Goal: Navigation & Orientation: Find specific page/section

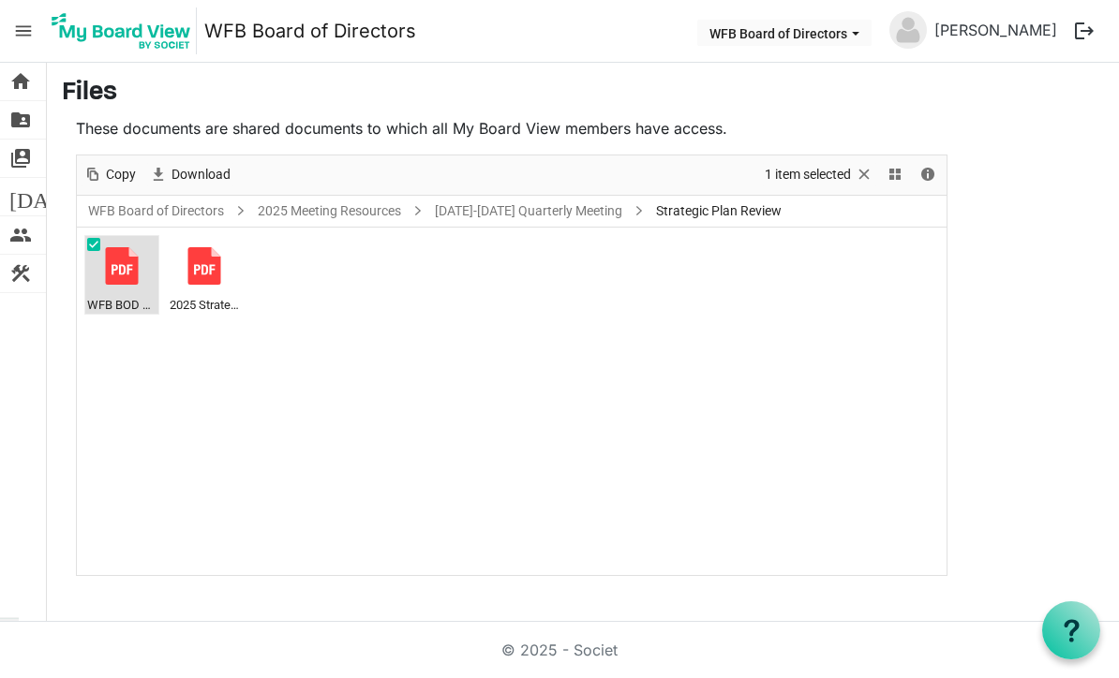
click at [134, 279] on div at bounding box center [121, 265] width 37 height 37
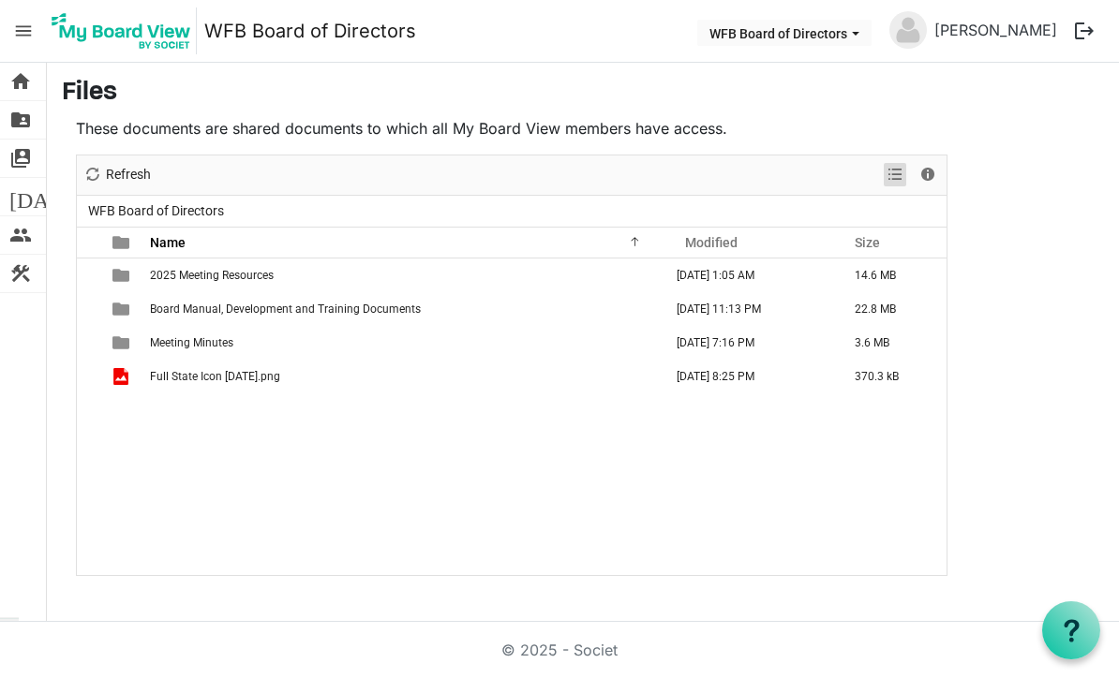
click at [888, 184] on span "View dropdownbutton" at bounding box center [895, 174] width 22 height 23
click at [998, 204] on li "Large icons" at bounding box center [955, 211] width 142 height 34
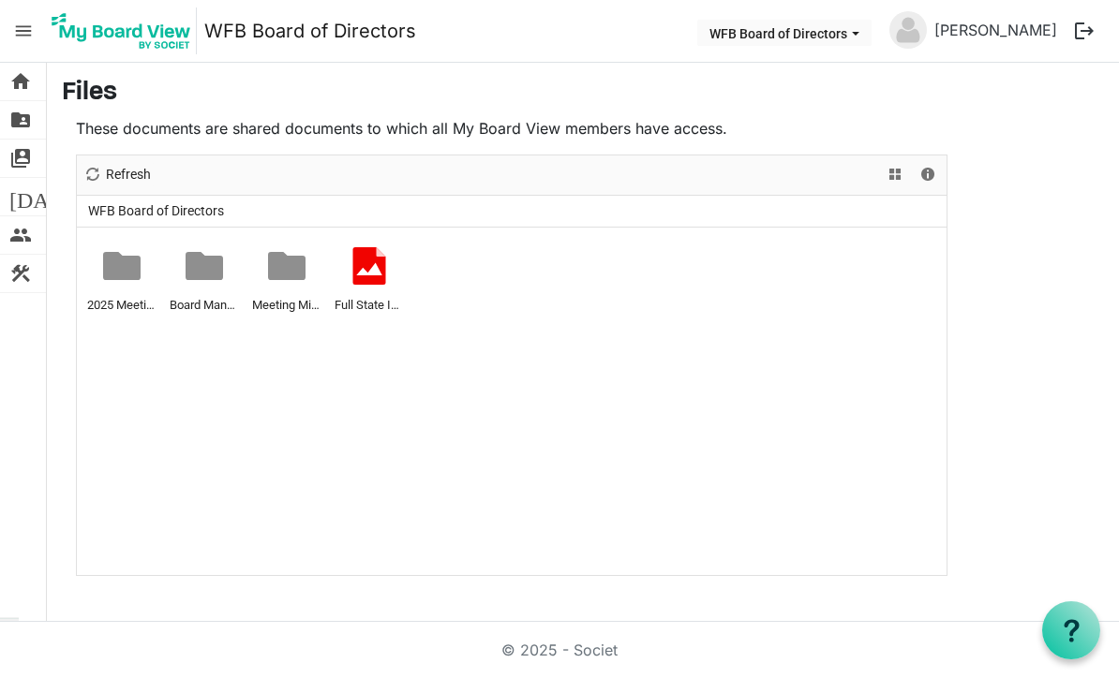
click at [131, 275] on div at bounding box center [121, 265] width 37 height 37
click at [0, 0] on div at bounding box center [0, 0] width 0 height 0
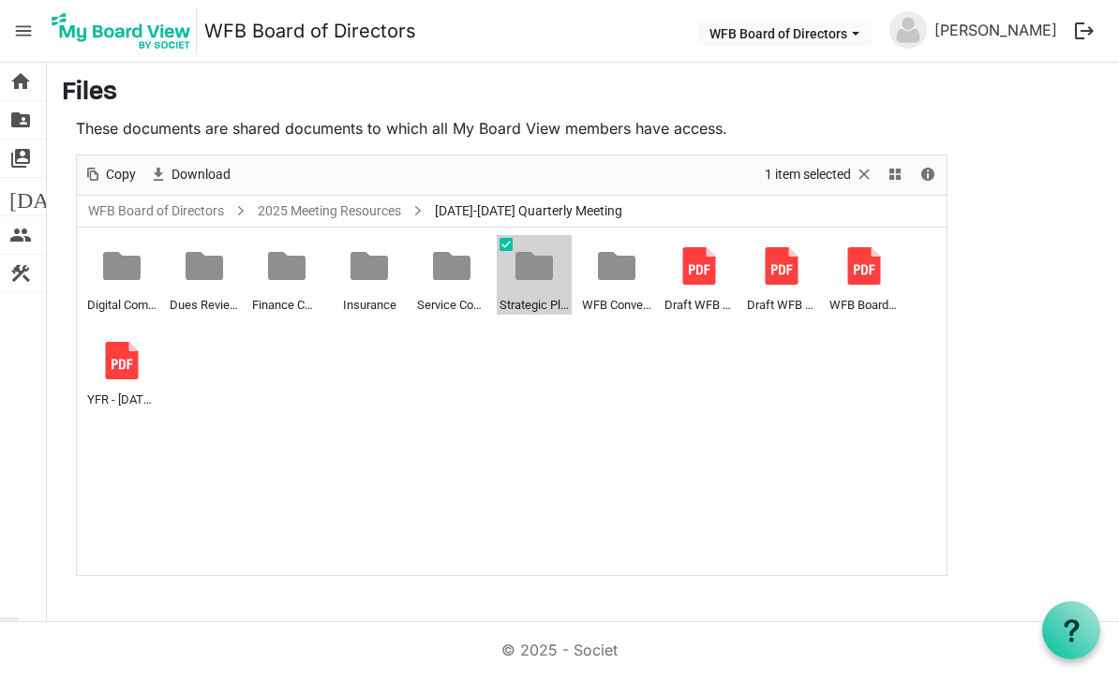
click at [0, 0] on div at bounding box center [0, 0] width 0 height 0
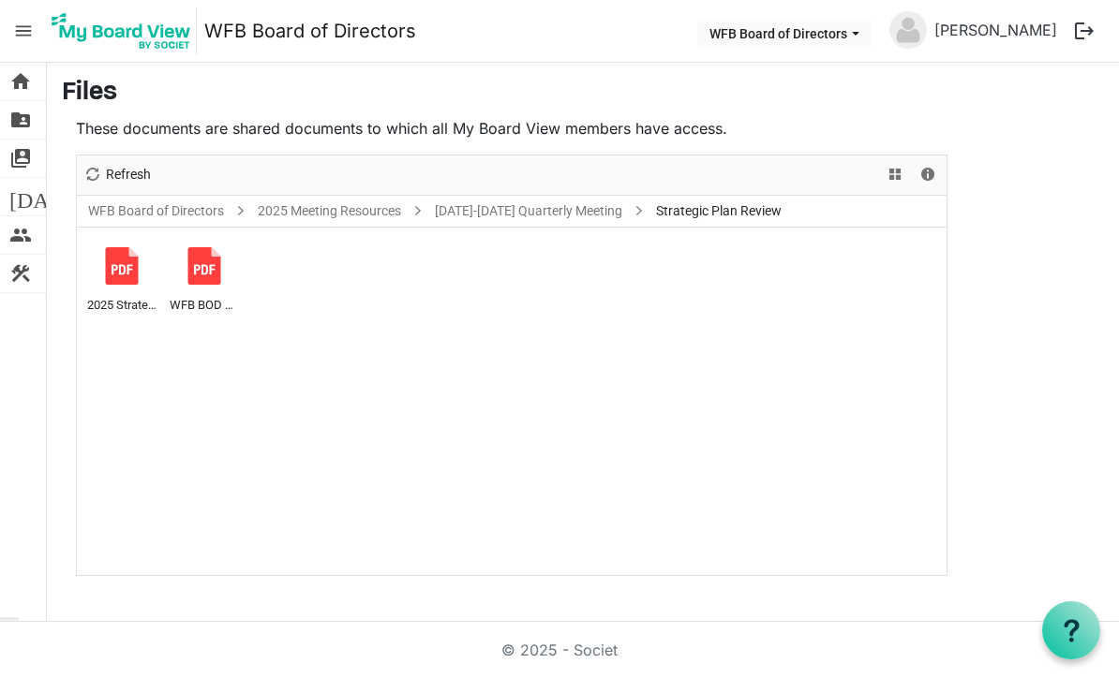
click at [219, 264] on div at bounding box center [204, 265] width 37 height 37
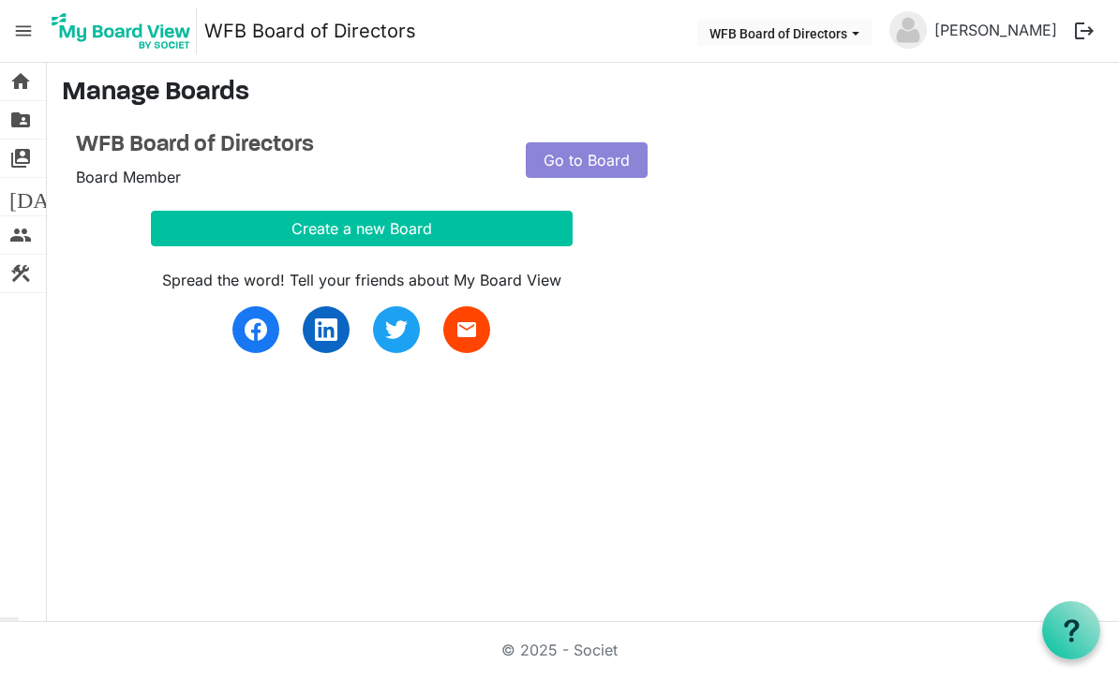
click at [577, 166] on link "Go to Board" at bounding box center [587, 160] width 122 height 36
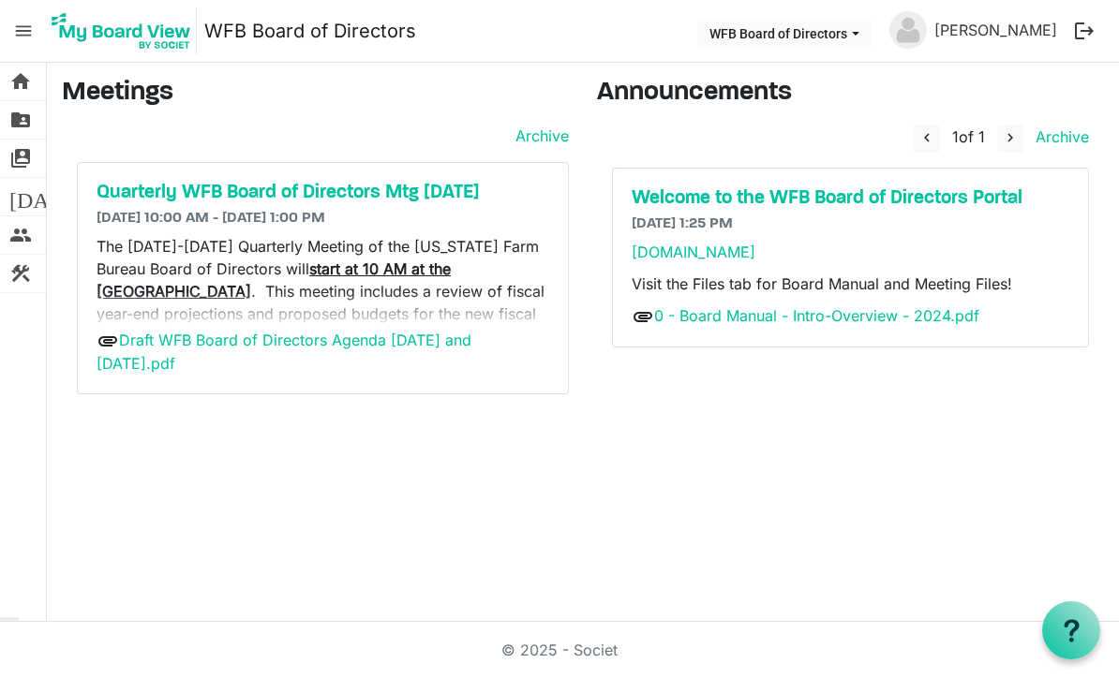
click at [20, 126] on span "folder_shared" at bounding box center [20, 119] width 22 height 37
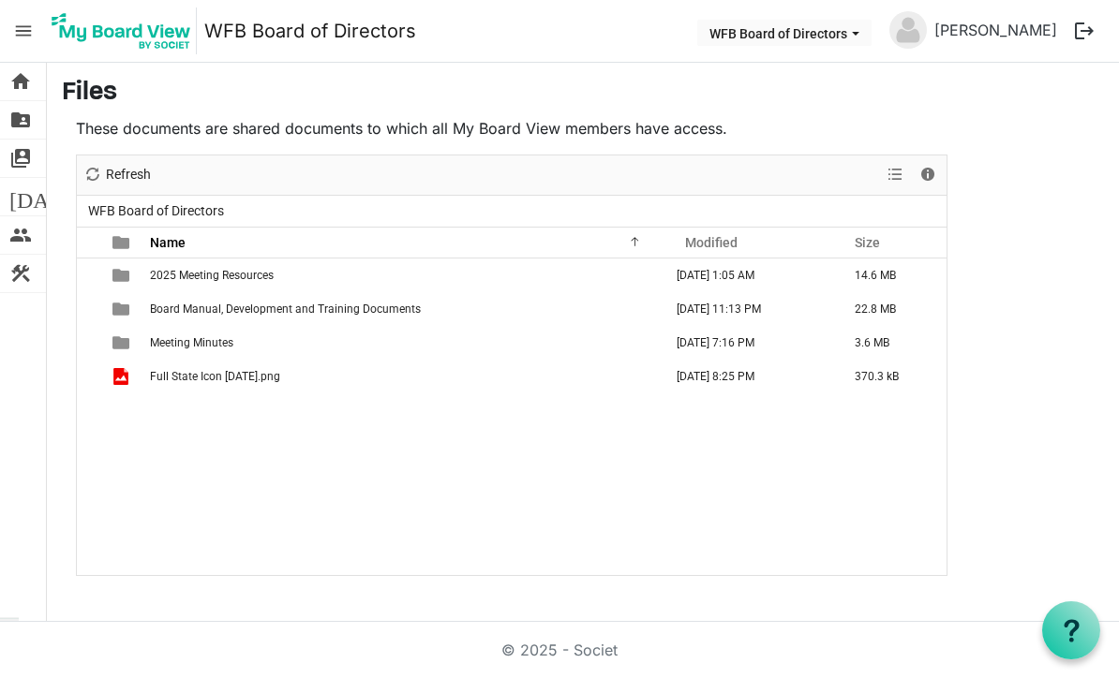
click at [219, 264] on td "2025 Meeting Resources" at bounding box center [404, 276] width 521 height 34
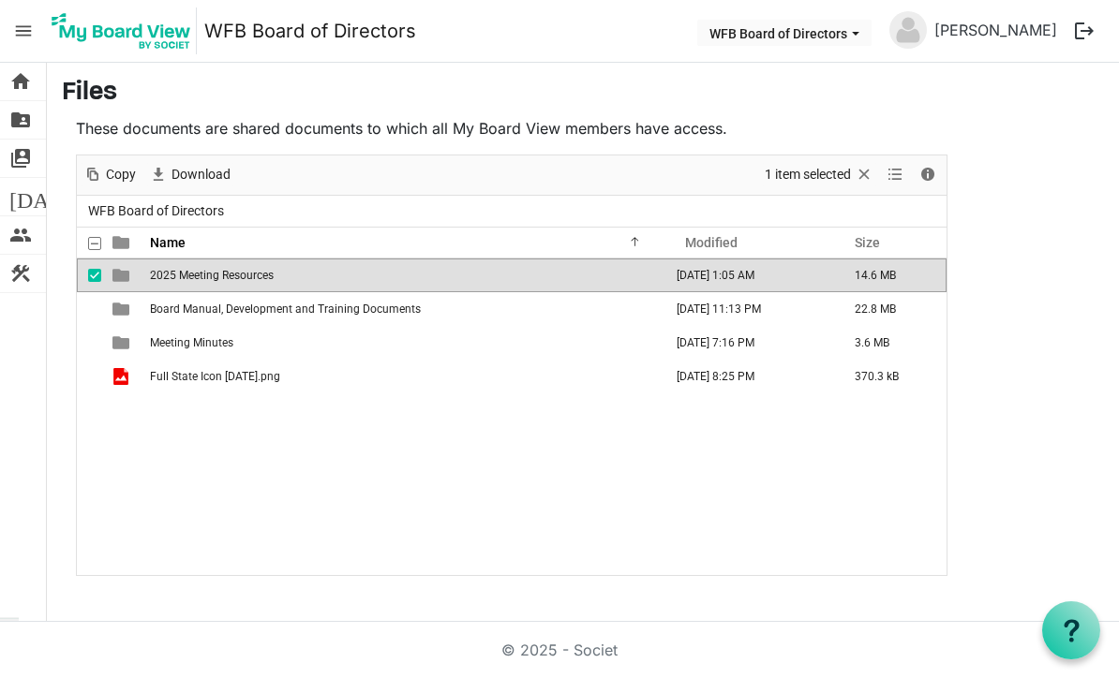
click at [219, 270] on span "2025 Meeting Resources" at bounding box center [212, 275] width 124 height 13
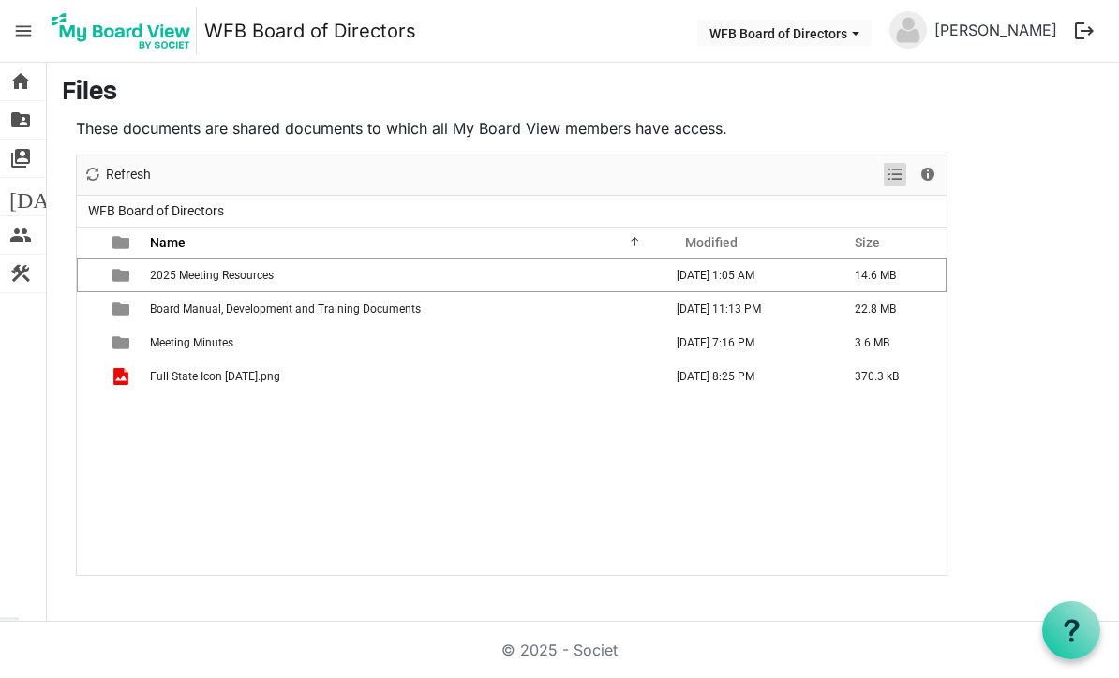
click at [885, 180] on span "View dropdownbutton" at bounding box center [895, 174] width 22 height 23
click at [975, 214] on li "Large icons" at bounding box center [955, 211] width 142 height 34
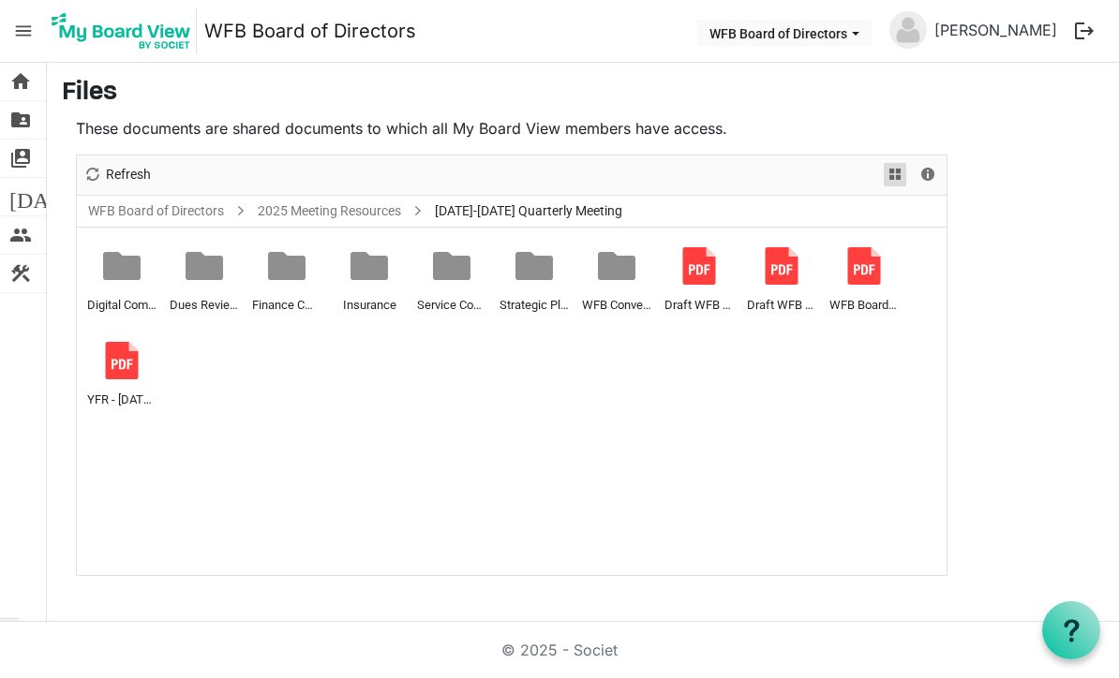
click at [885, 177] on span "View dropdownbutton" at bounding box center [895, 174] width 22 height 23
click at [953, 245] on li "Details" at bounding box center [955, 245] width 142 height 34
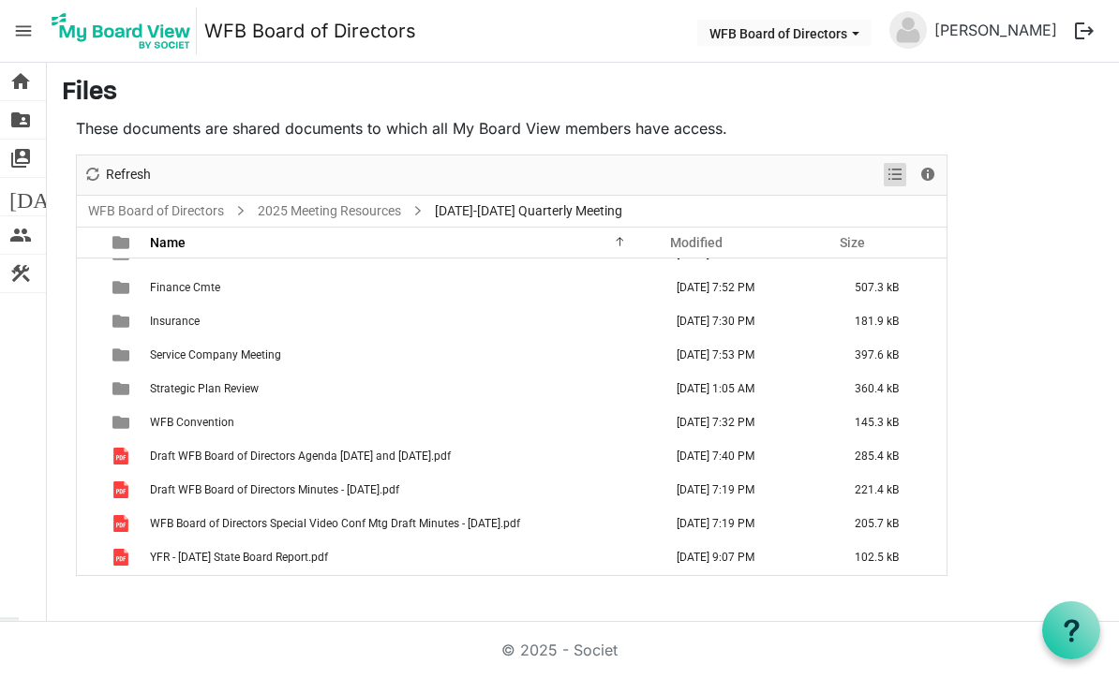
scroll to position [55, 0]
click at [219, 392] on span "Strategic Plan Review" at bounding box center [204, 388] width 109 height 13
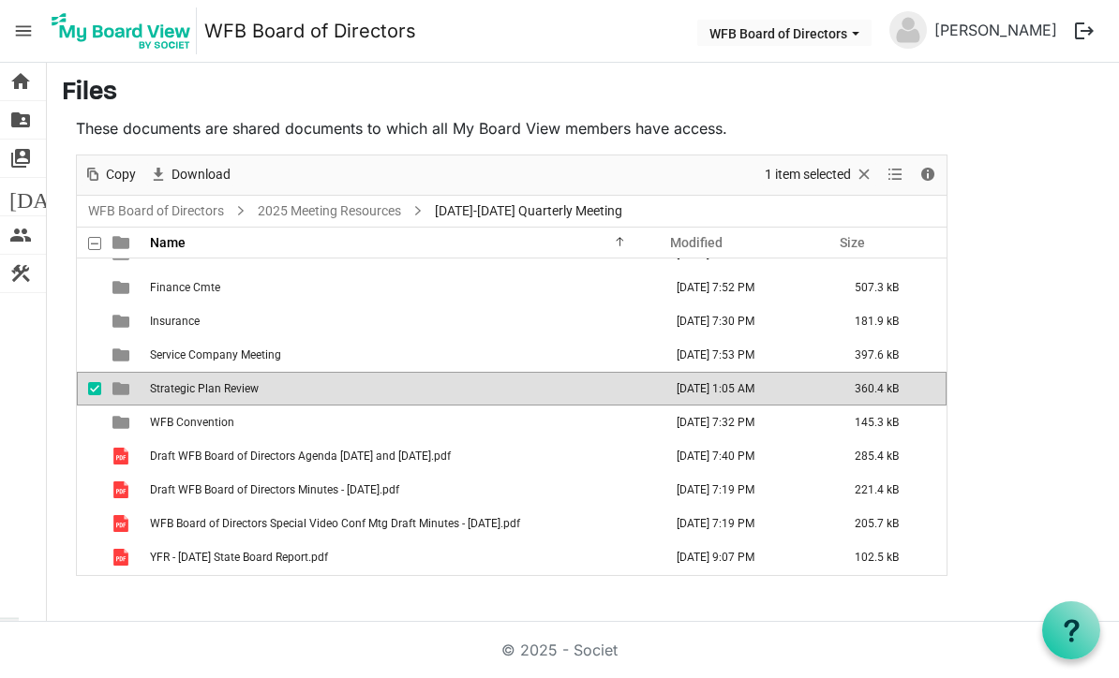
click at [263, 390] on td "Strategic Plan Review" at bounding box center [404, 389] width 521 height 34
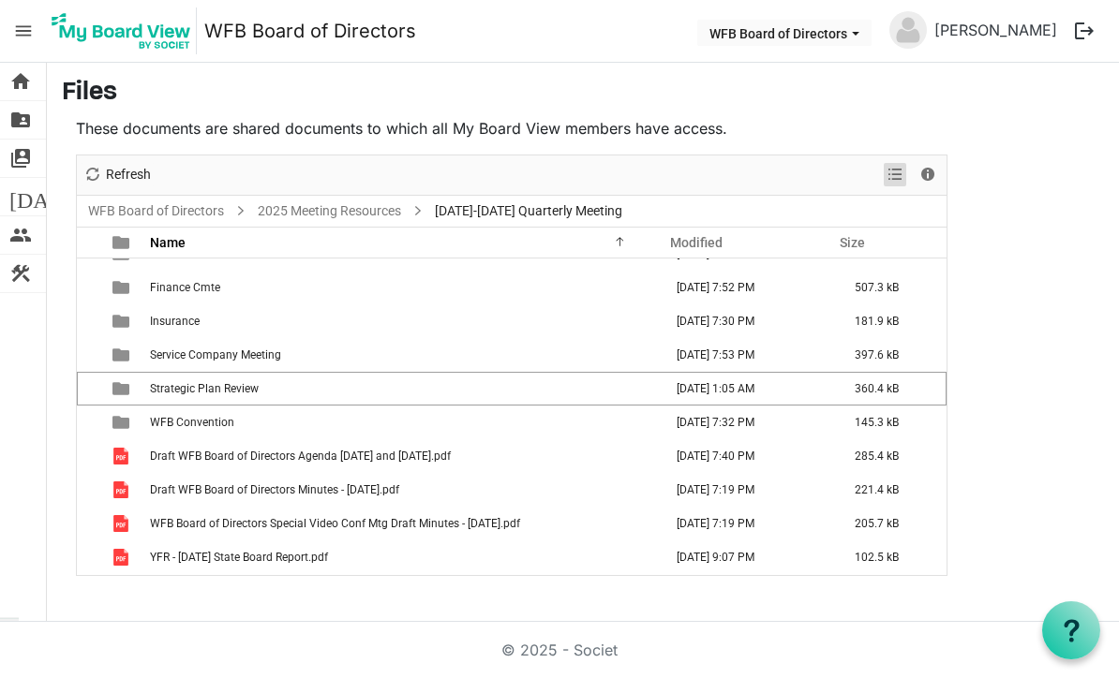
click at [895, 175] on span "View dropdownbutton" at bounding box center [895, 174] width 22 height 23
click at [986, 202] on li "Large icons" at bounding box center [955, 211] width 142 height 34
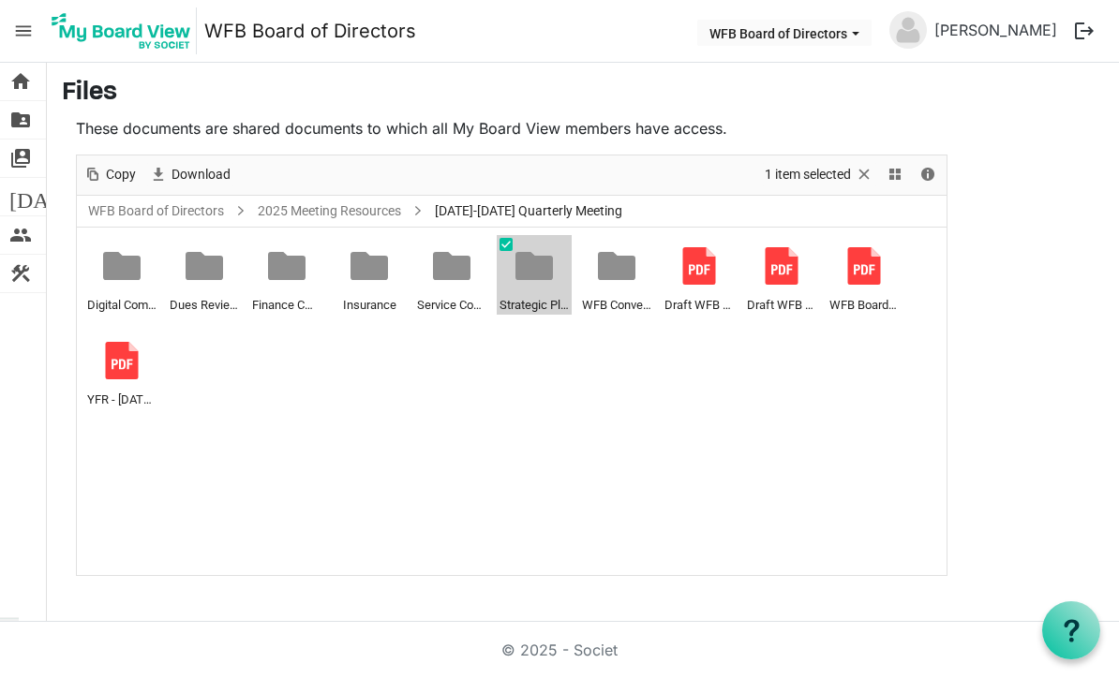
click at [549, 266] on div at bounding box center [533, 265] width 37 height 37
click at [543, 266] on div at bounding box center [512, 366] width 870 height 420
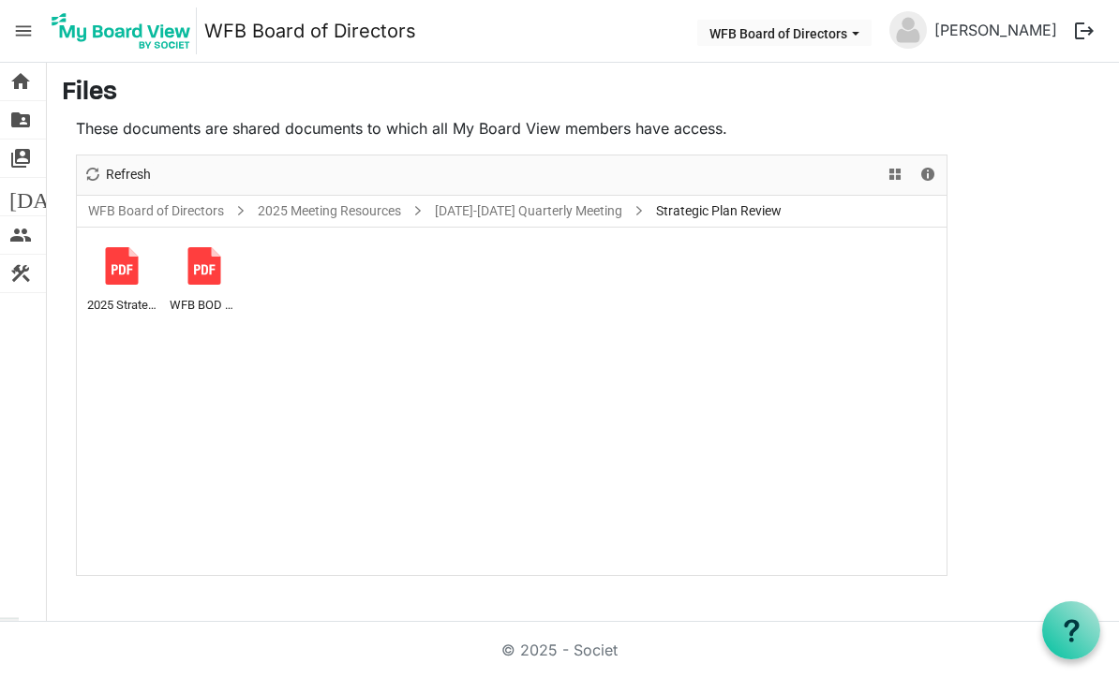
click at [132, 272] on div at bounding box center [121, 265] width 37 height 37
click at [133, 270] on div at bounding box center [121, 265] width 37 height 37
